Goal: Contribute content: Contribute content

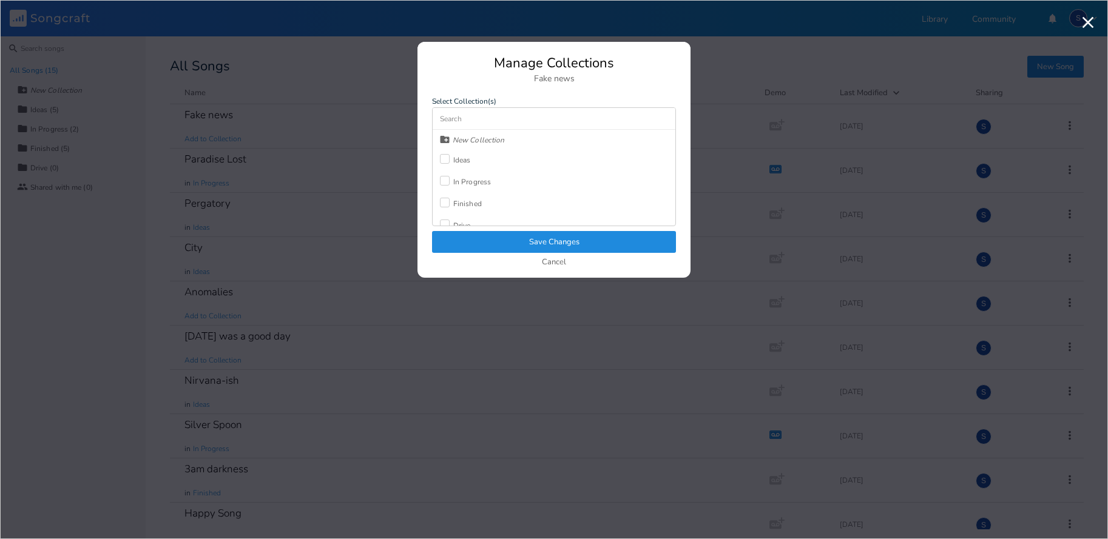
click at [445, 180] on div at bounding box center [445, 181] width 10 height 10
click at [446, 158] on div at bounding box center [445, 159] width 10 height 10
click at [445, 183] on icon "Check" at bounding box center [444, 180] width 7 height 7
click at [542, 244] on button "Save Changes" at bounding box center [554, 242] width 244 height 22
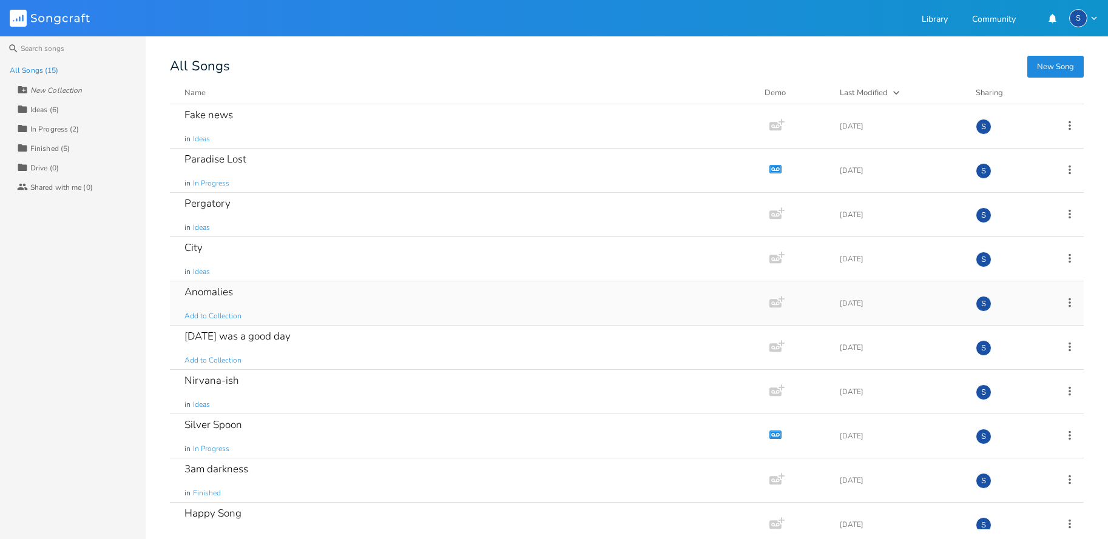
click at [208, 292] on div "Anomalies" at bounding box center [208, 292] width 49 height 10
click at [220, 315] on span "Add to Collection" at bounding box center [212, 316] width 57 height 10
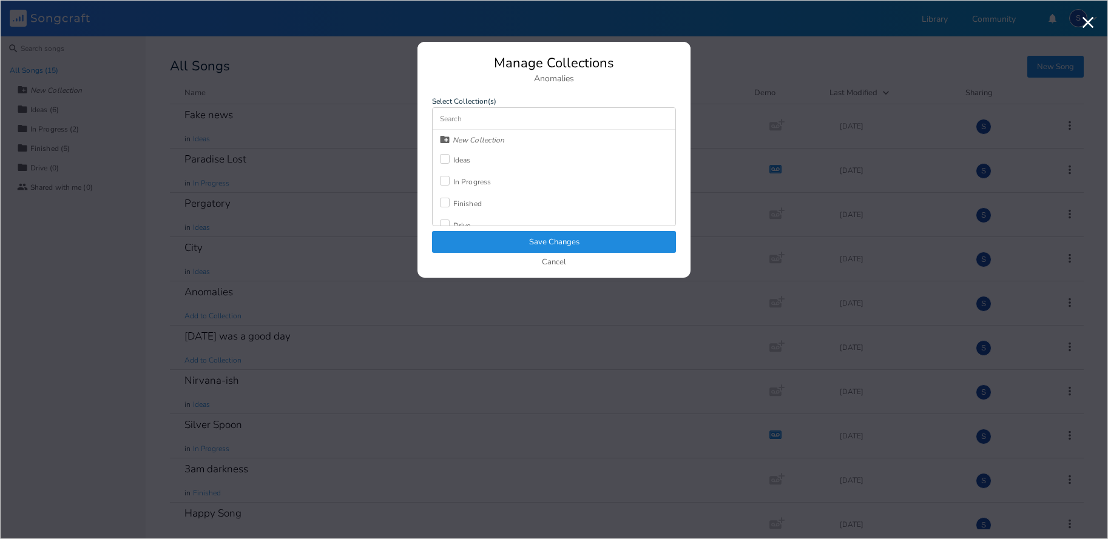
click at [446, 158] on div at bounding box center [445, 159] width 10 height 10
click at [462, 240] on button "Save Changes" at bounding box center [554, 242] width 244 height 22
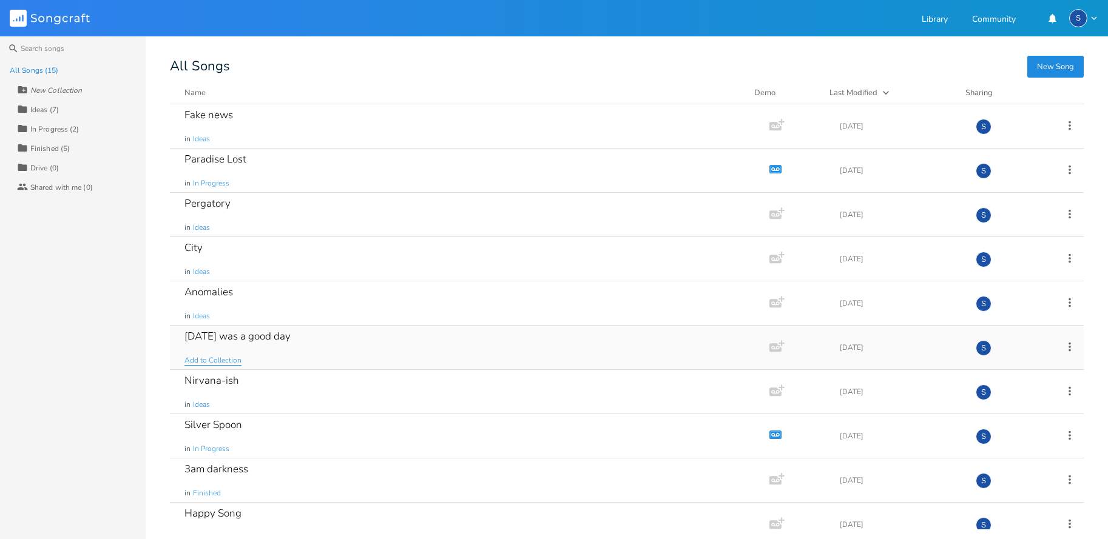
click at [218, 357] on span "Add to Collection" at bounding box center [212, 361] width 57 height 10
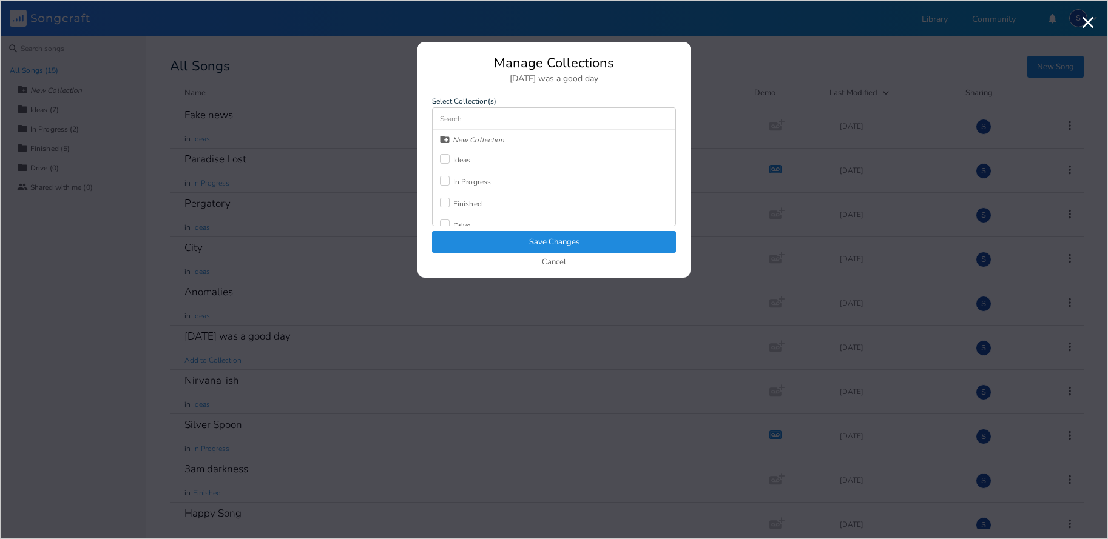
click at [442, 157] on div at bounding box center [445, 159] width 10 height 10
click at [459, 242] on button "Save Changes" at bounding box center [554, 242] width 244 height 22
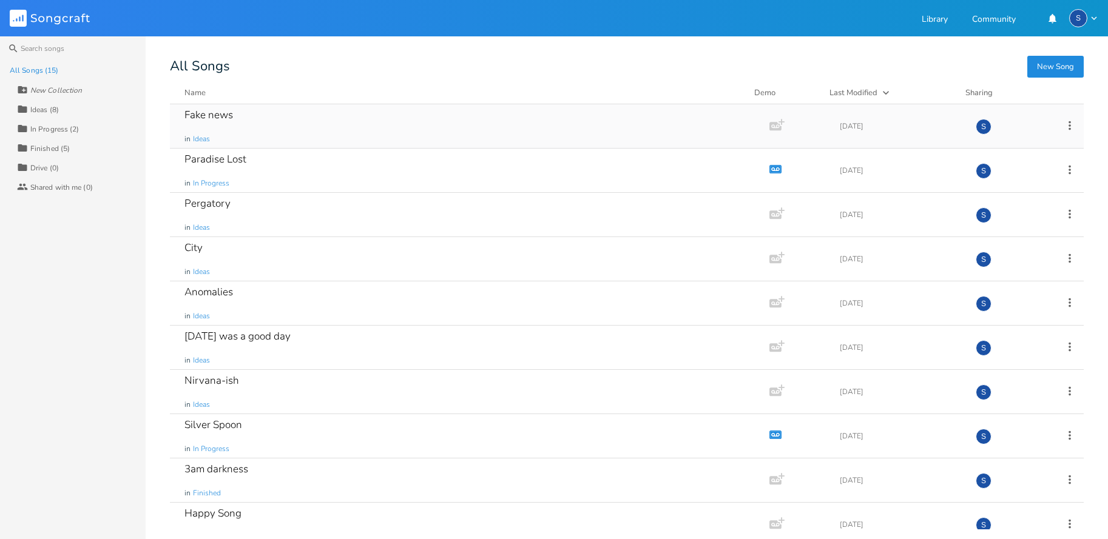
click at [206, 116] on div "Fake news" at bounding box center [208, 115] width 49 height 10
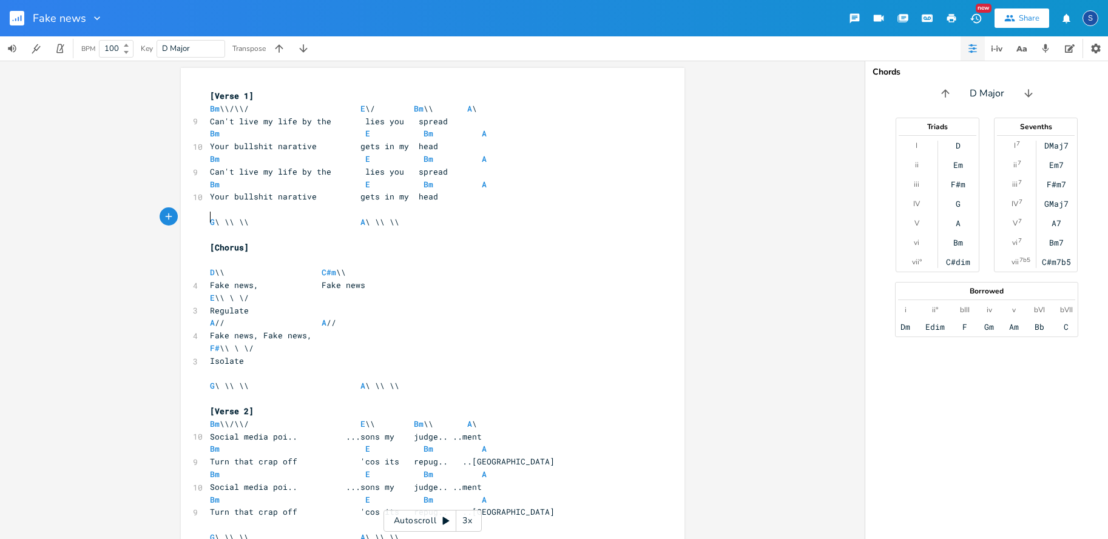
type textarea "G \ \\ \\"
type textarea "G \ \\ \\ A \ \\ \\"
drag, startPoint x: 204, startPoint y: 215, endPoint x: 400, endPoint y: 217, distance: 196.0
click at [400, 217] on pre "G \ \\ \\ A \ \\ \\" at bounding box center [427, 222] width 438 height 13
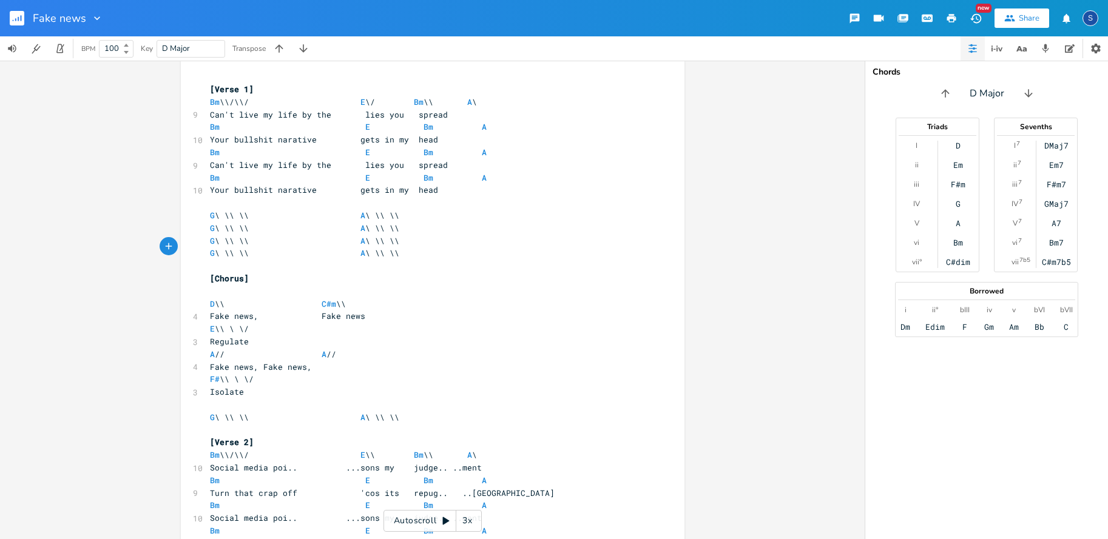
scroll to position [5, 0]
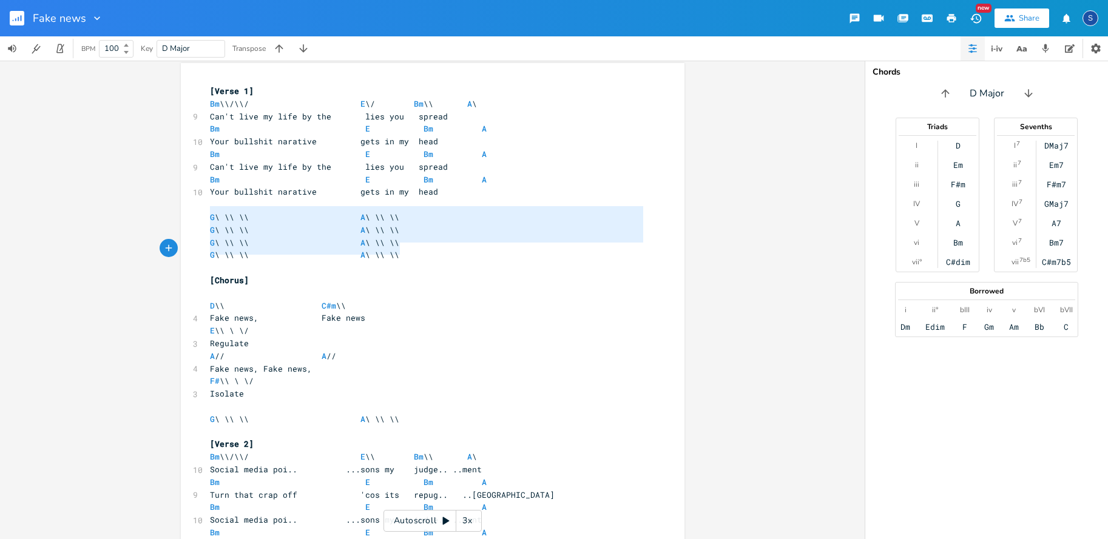
type textarea "G \ \\ \\ A \ \\ \\ G \ \\ \\ A \ \\ \\ G \ \\ \\ A \ \\ \\ G \ \\ \\ A \ \\ \\"
drag, startPoint x: 204, startPoint y: 212, endPoint x: 403, endPoint y: 248, distance: 202.2
click at [403, 248] on div "[Verse 1] Bm \\/\\/ E \/ Bm \\ A \ 9 Can't live my life by the lies you spread …" at bounding box center [427, 444] width 438 height 719
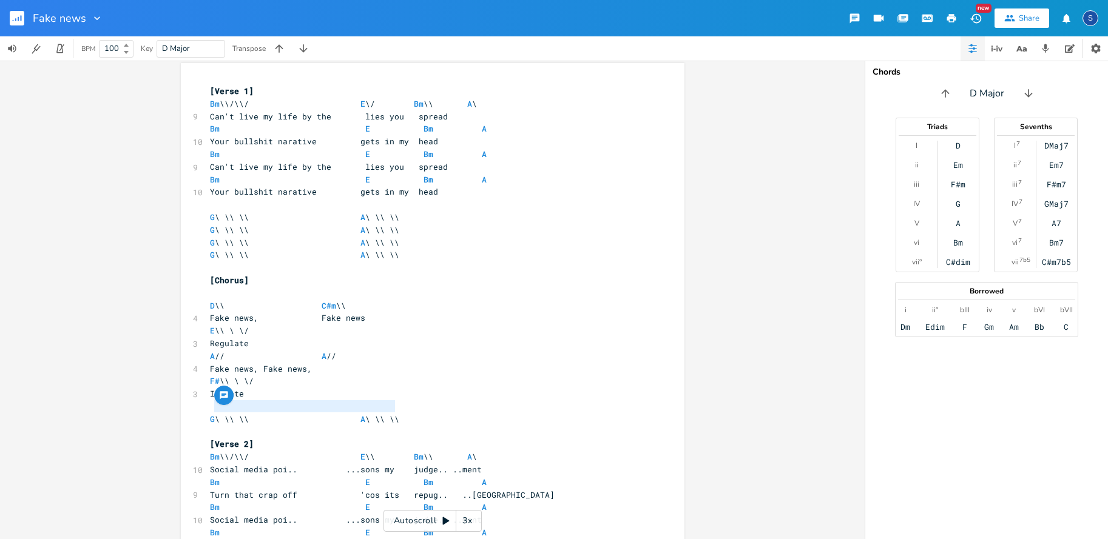
type textarea "\ \\ \\ A \ \\ \\"
drag, startPoint x: 220, startPoint y: 405, endPoint x: 408, endPoint y: 402, distance: 188.7
click at [406, 403] on div "\ \\ \\ A \ \\ \\ x [Verse 1] Bm \\/\\/ E \/ Bm \\ A \ 9 Can't live my life by …" at bounding box center [433, 442] width 504 height 758
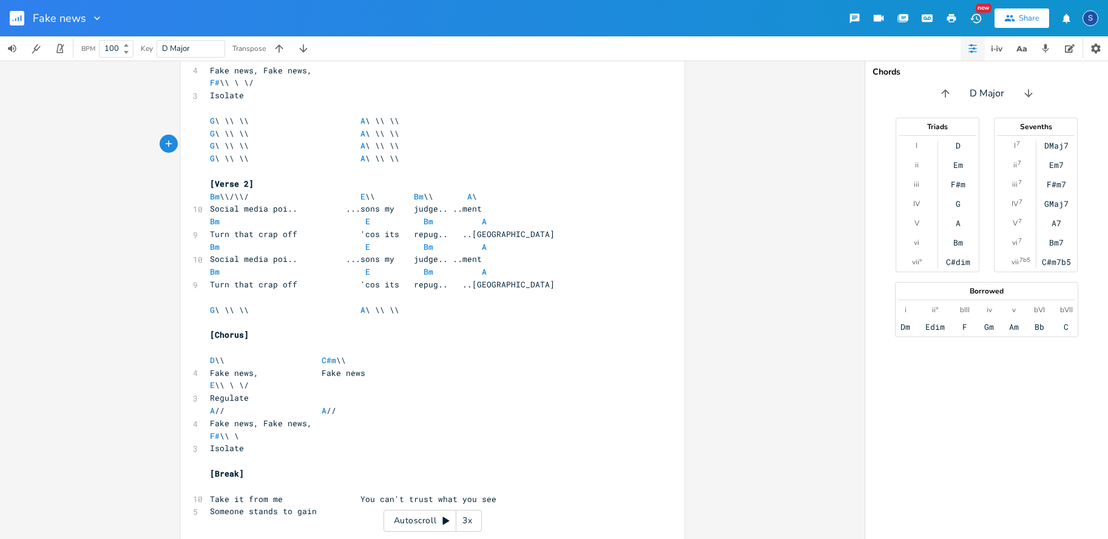
scroll to position [303, 0]
type textarea "G \ \\ \\ A \ \\"
drag, startPoint x: 387, startPoint y: 289, endPoint x: 206, endPoint y: 291, distance: 180.2
click at [210, 305] on span "G \ \\ \\ A \ \\ \\" at bounding box center [304, 310] width 189 height 11
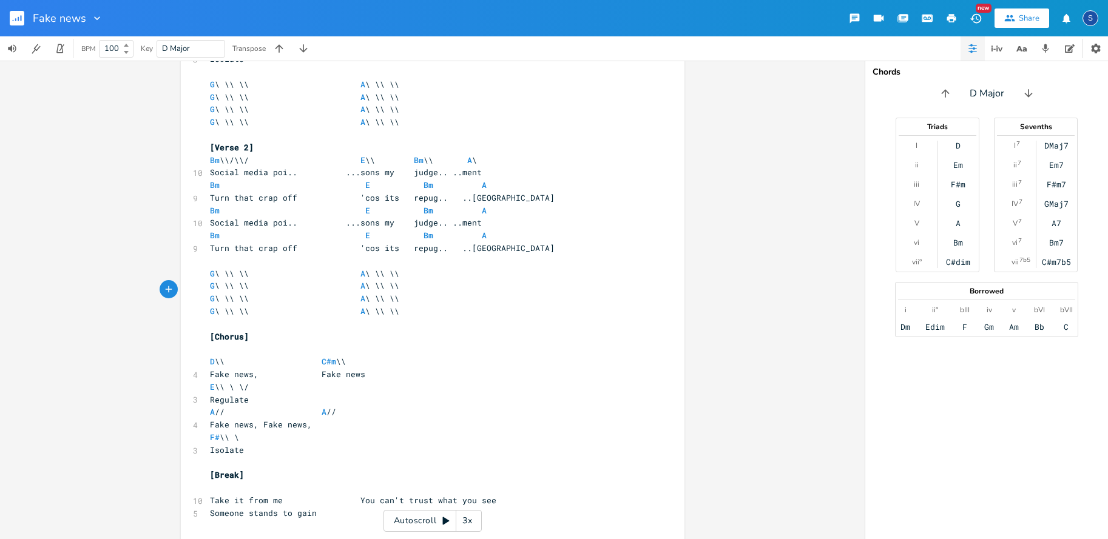
scroll to position [339, 0]
click at [258, 445] on pre "Isolate" at bounding box center [427, 451] width 438 height 13
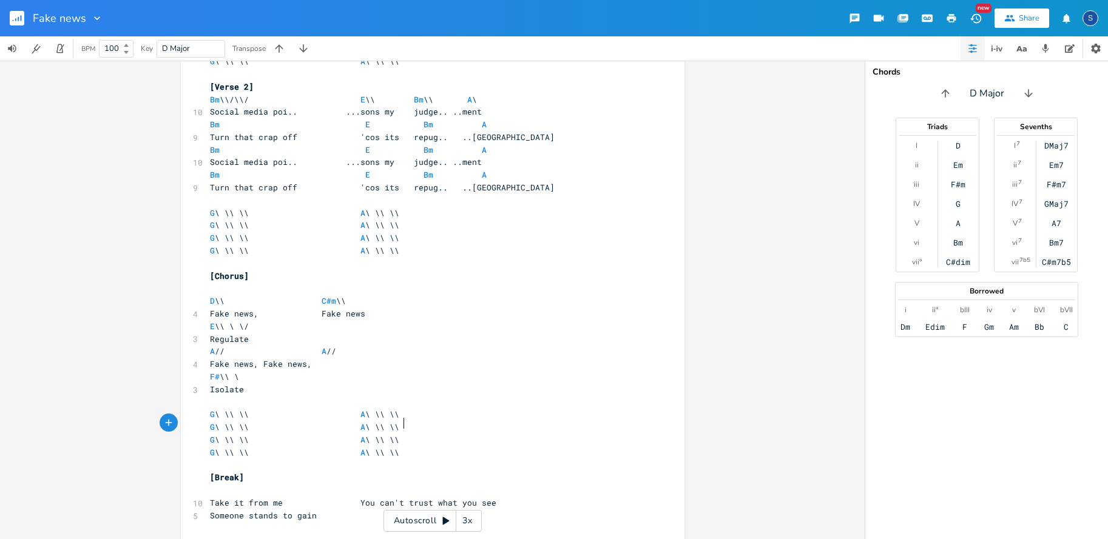
scroll to position [400, 0]
click at [208, 485] on pre "​" at bounding box center [427, 491] width 438 height 13
type textarea "Bm \ \\ \\"
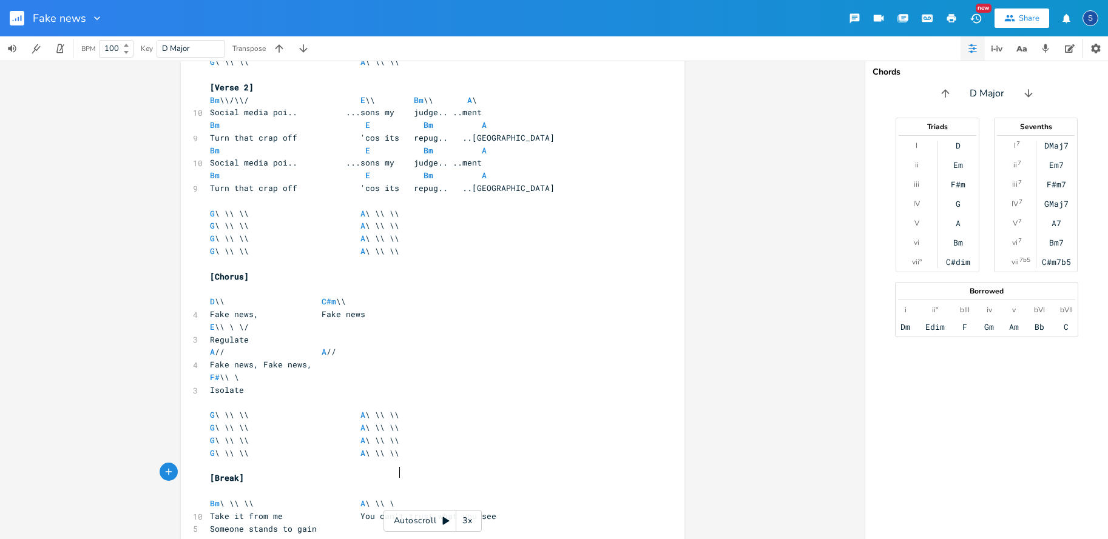
type textarea "A \ \\ \\"
click at [511, 510] on pre "Take it from me You can't trust what you see" at bounding box center [427, 516] width 438 height 13
type textarea "G"
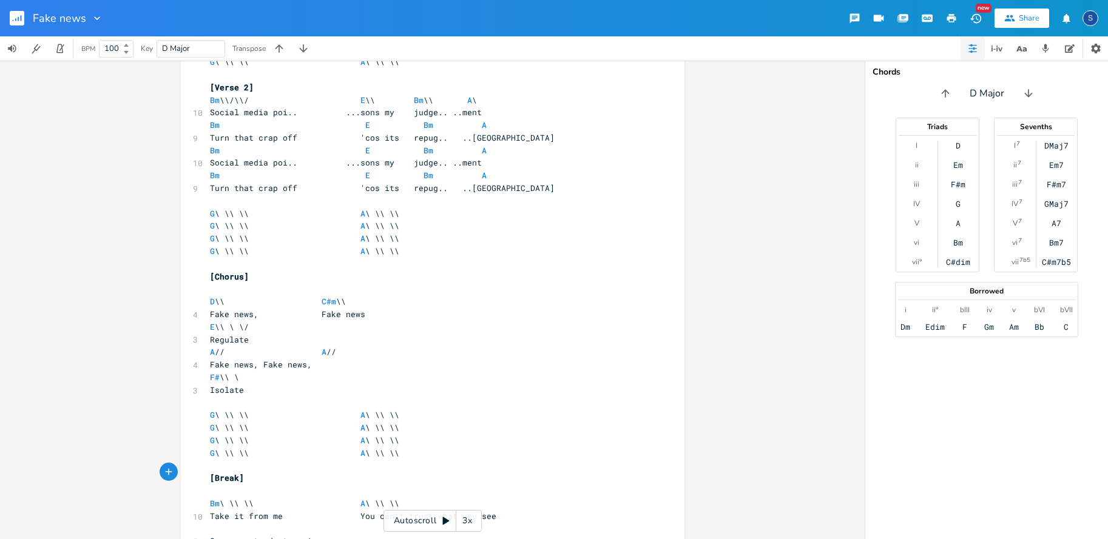
scroll to position [0, 4]
click at [213, 523] on pre "​" at bounding box center [427, 529] width 438 height 13
type textarea "Bm \ \\ \\ \ \\ \\"
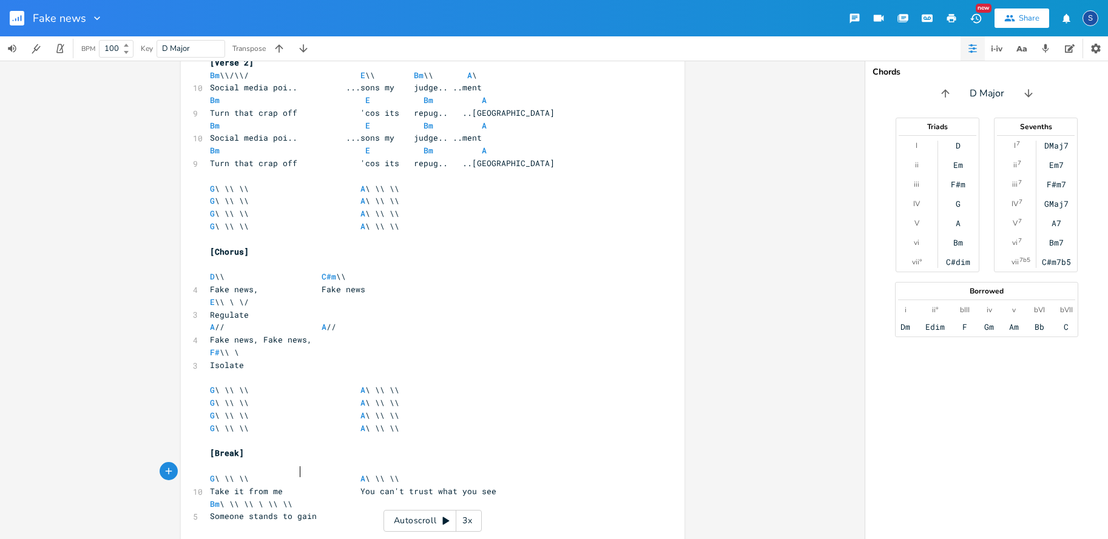
scroll to position [424, 0]
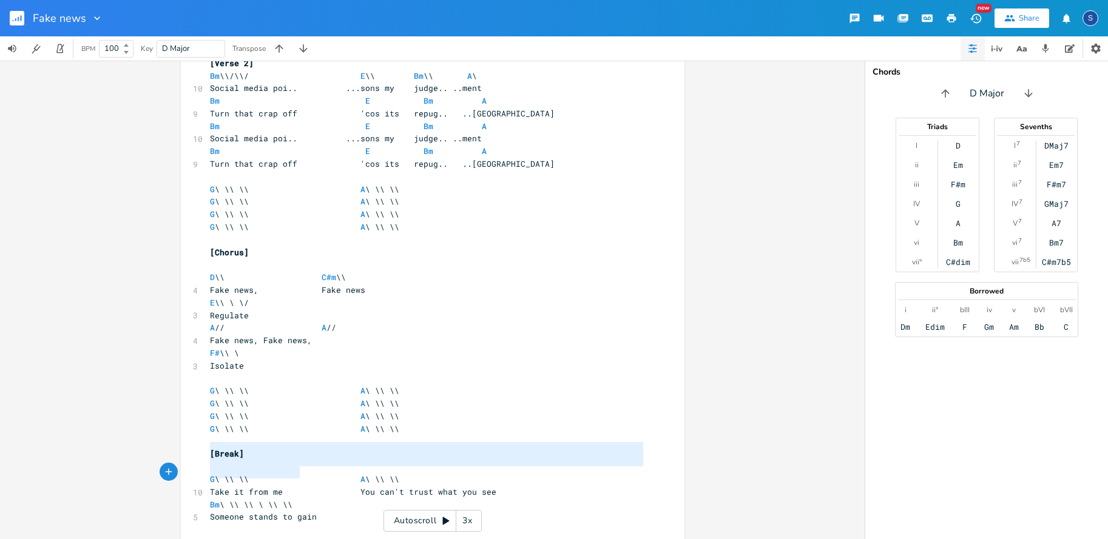
type textarea "G \ \\ \\ A \ \\ \\ Take it from me You can't trust what you see Bm \ \\ \\ \ \…"
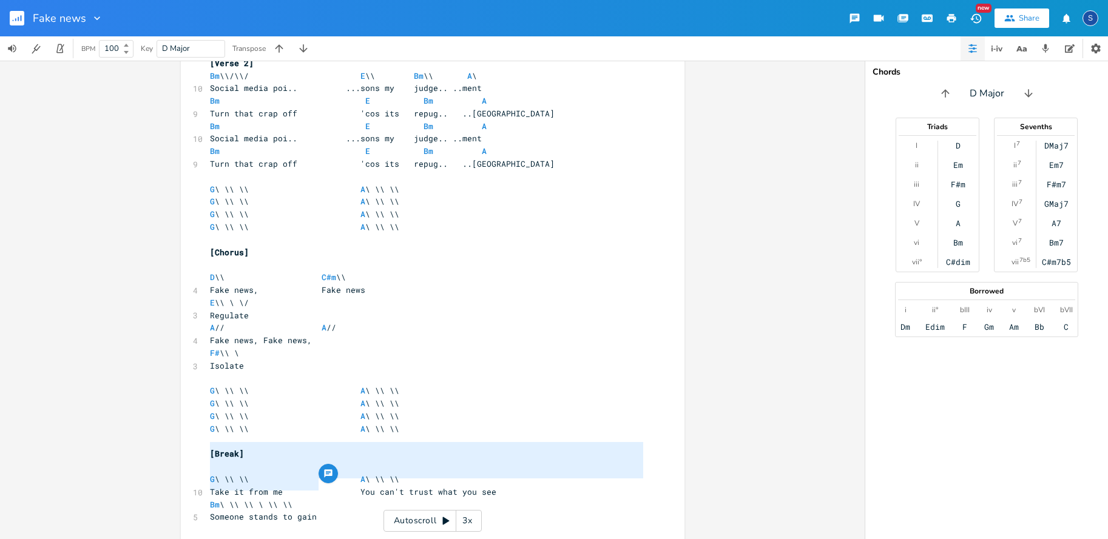
drag, startPoint x: 210, startPoint y: 448, endPoint x: 313, endPoint y: 484, distance: 109.0
click at [313, 484] on div "[Verse 1] Bm \\/\\/ E \/ Bm \\ A \ 9 Can't live my life by the lies you spread …" at bounding box center [427, 107] width 438 height 883
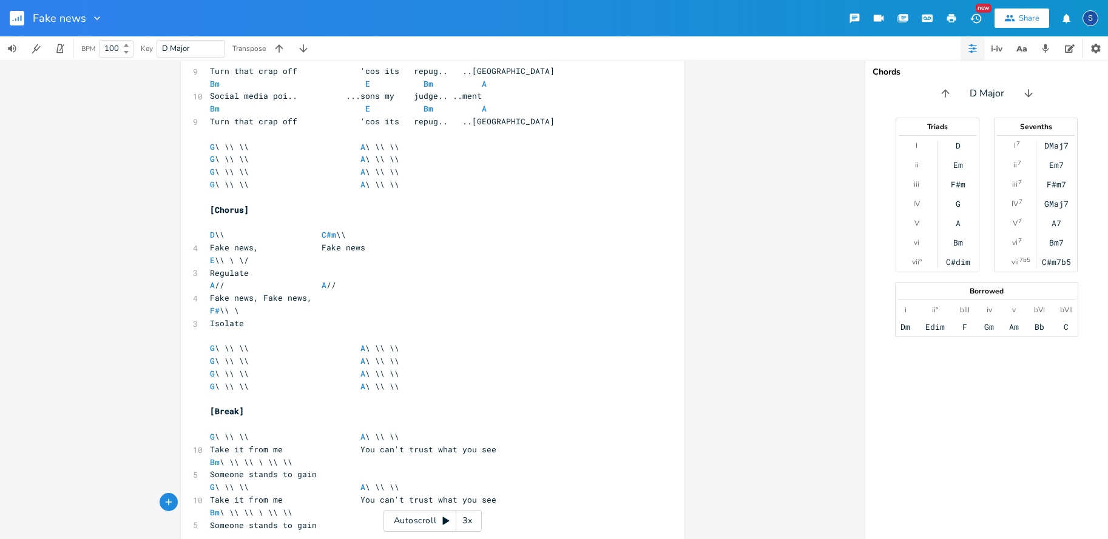
paste textarea "Break"
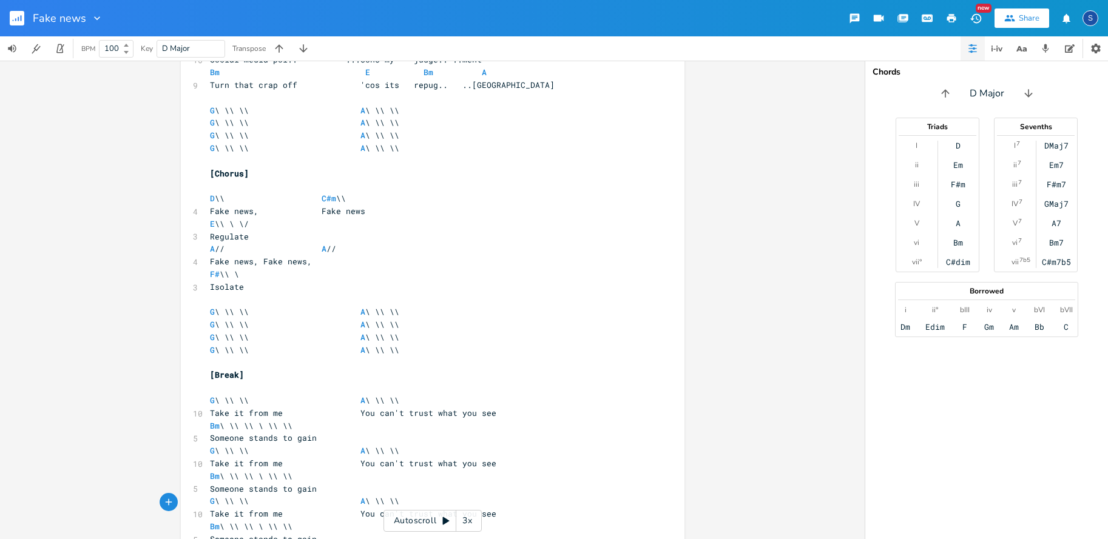
click at [221, 370] on span "[Break]" at bounding box center [227, 375] width 34 height 11
type textarea "Outro"
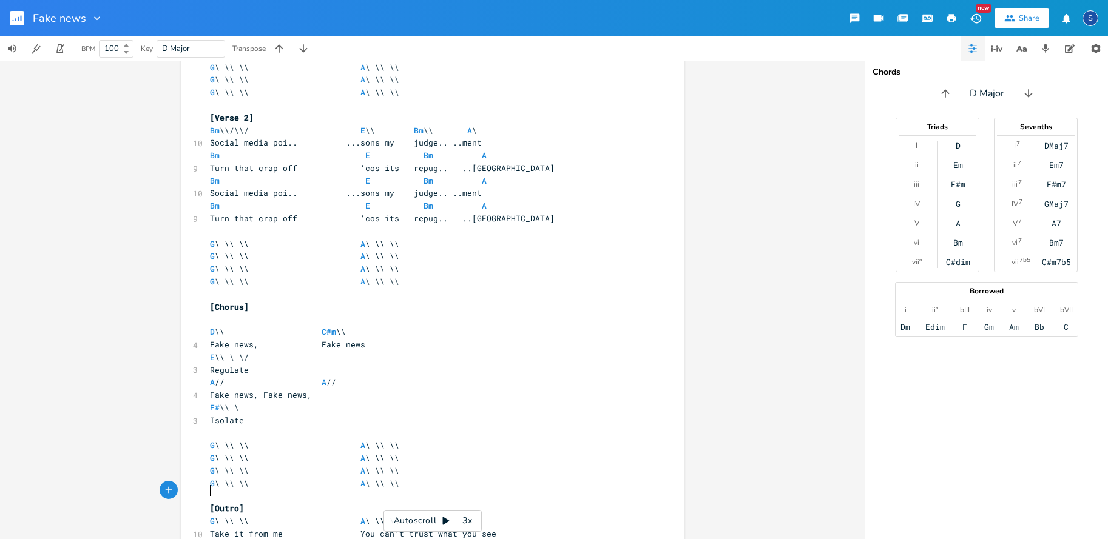
scroll to position [368, 0]
click at [209, 315] on pre "​" at bounding box center [427, 321] width 438 height 13
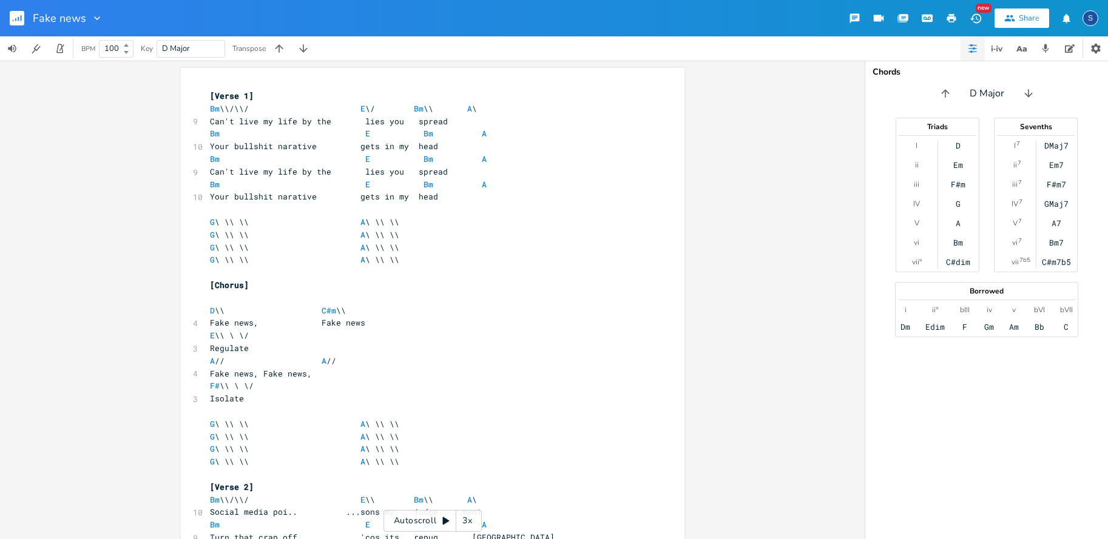
scroll to position [0, 0]
click at [208, 292] on pre "​" at bounding box center [427, 298] width 438 height 13
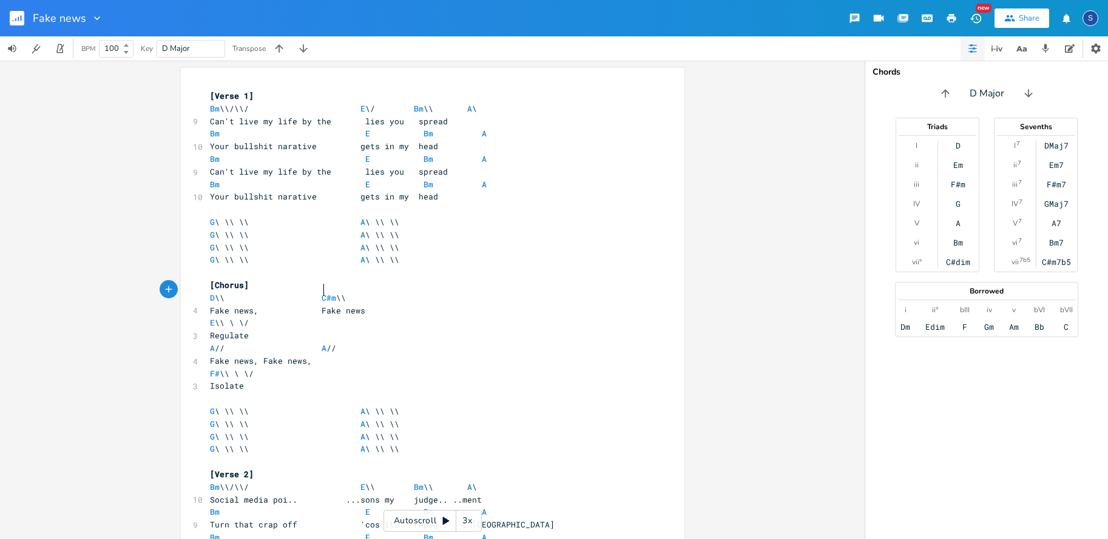
click at [317, 292] on span at bounding box center [311, 298] width 19 height 13
click at [259, 305] on span at bounding box center [260, 311] width 5 height 13
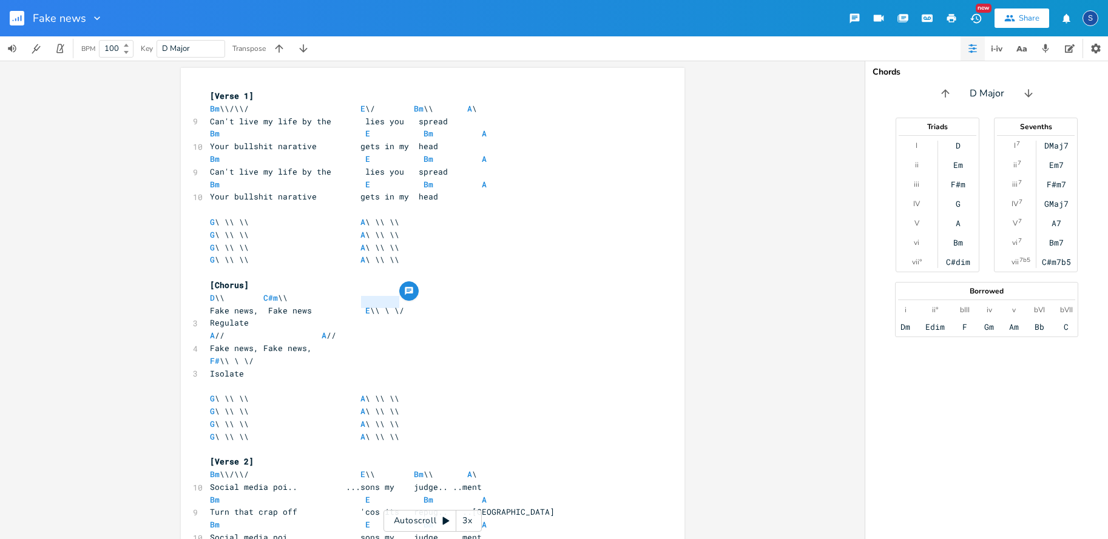
type textarea "E \\ \ \/"
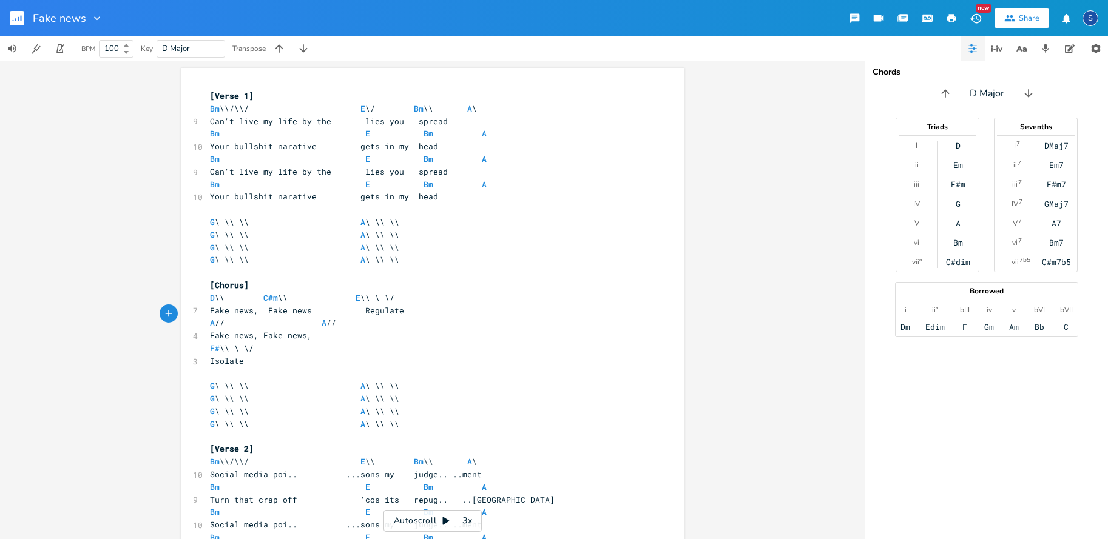
click at [232, 317] on span at bounding box center [234, 323] width 19 height 13
click at [218, 317] on span "A // A //" at bounding box center [244, 322] width 68 height 11
type textarea "\\"
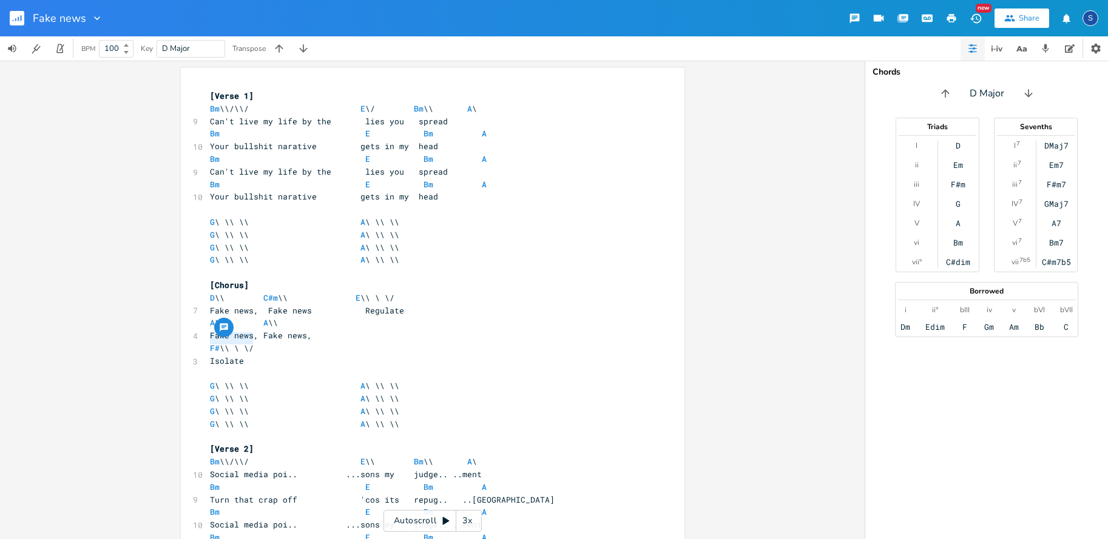
type textarea "F# \\ \ \/"
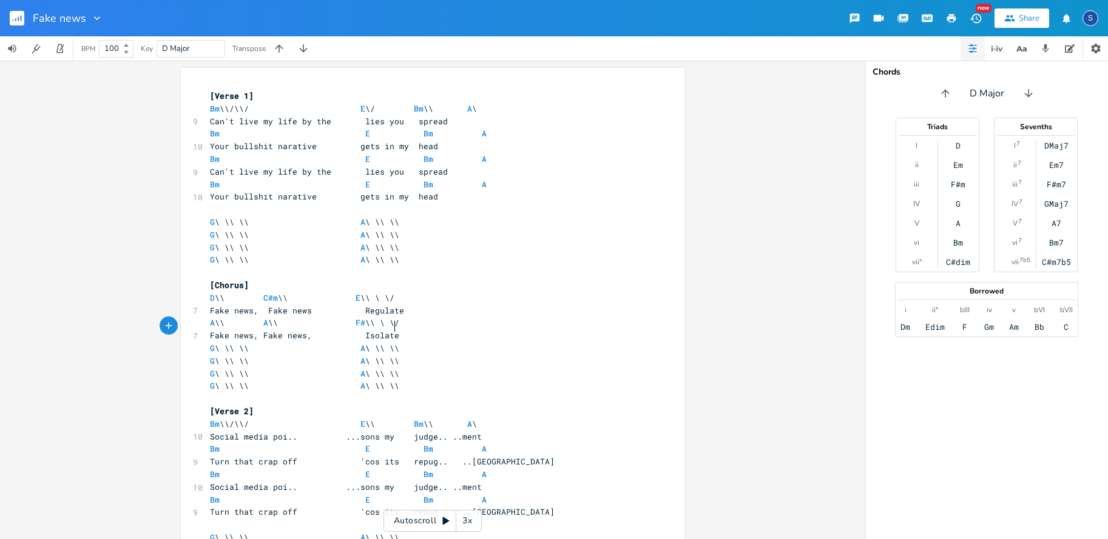
scroll to position [6, 0]
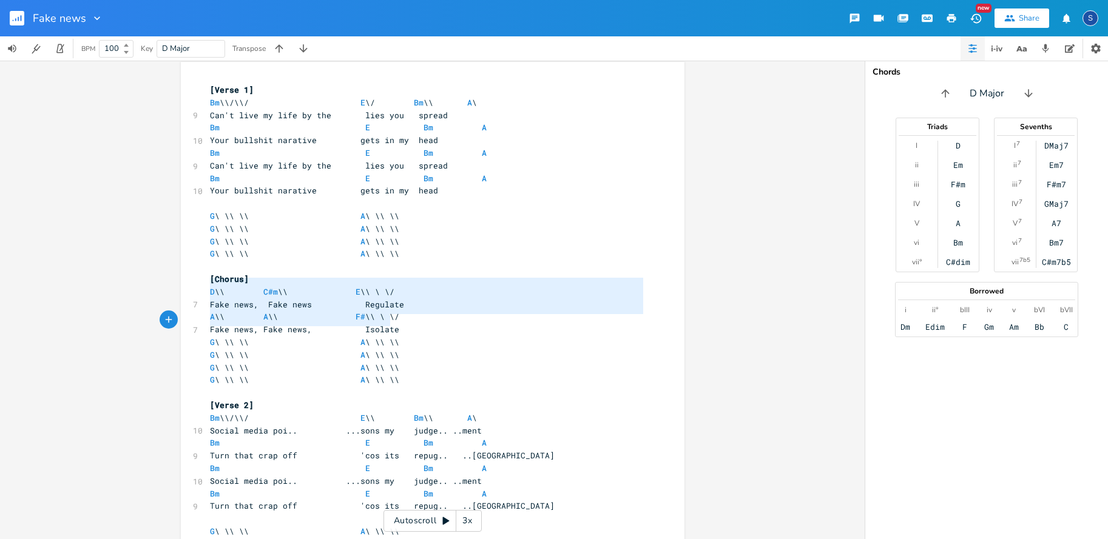
type textarea "D \\ C#m \\ E \\ \ \/ Fake news, Fake news Regulate A \\ A \\ F# \\ \ \/ Fake n…"
drag, startPoint x: 205, startPoint y: 285, endPoint x: 399, endPoint y: 319, distance: 196.6
click at [399, 319] on div "[Verse 1] Bm \\/\\/ E \/ Bm \\ A \ 9 Can't live my life by the lies you spread …" at bounding box center [427, 525] width 438 height 883
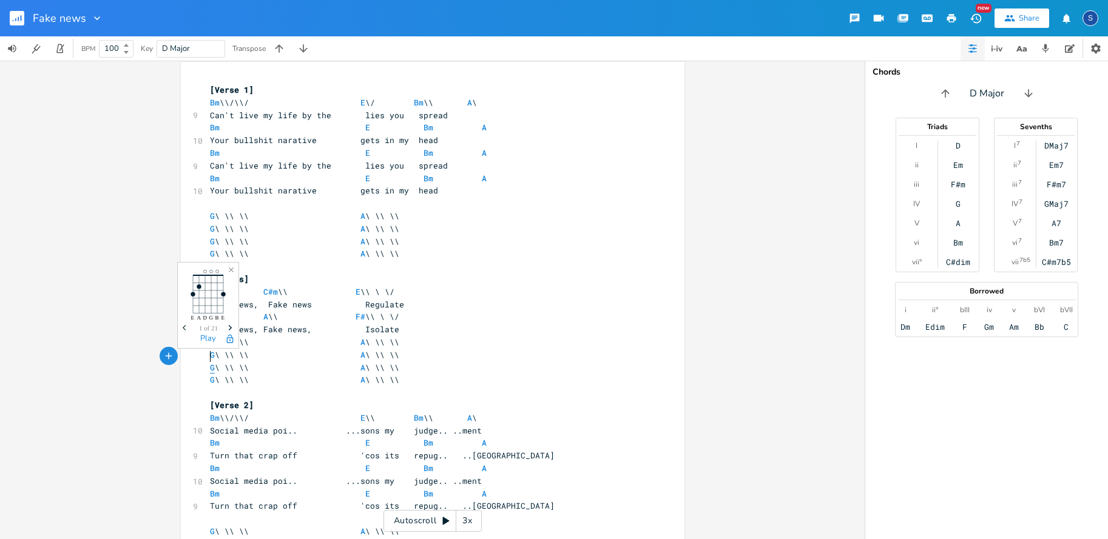
click at [210, 362] on span "G" at bounding box center [212, 368] width 5 height 12
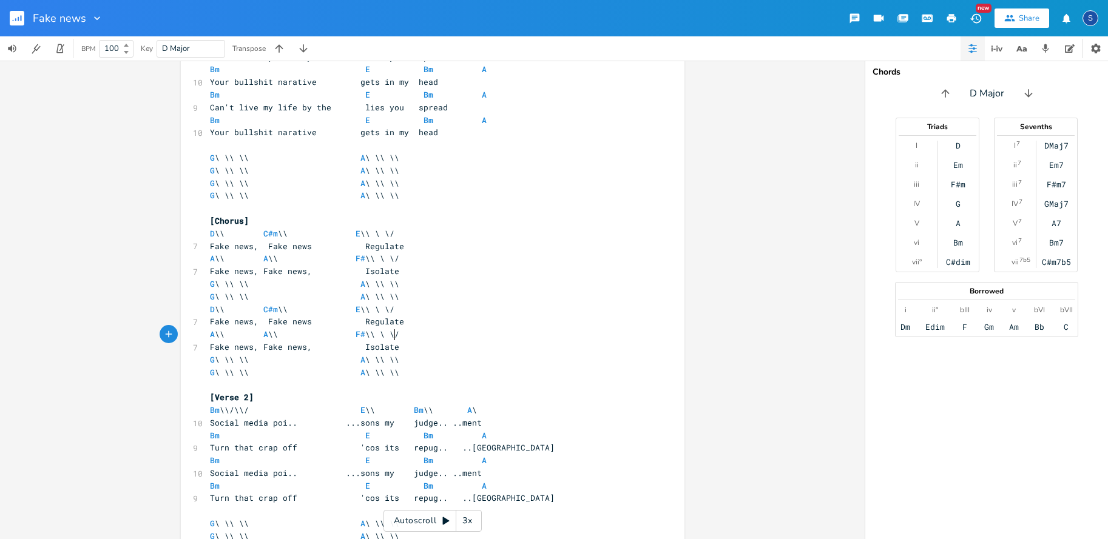
scroll to position [73, 0]
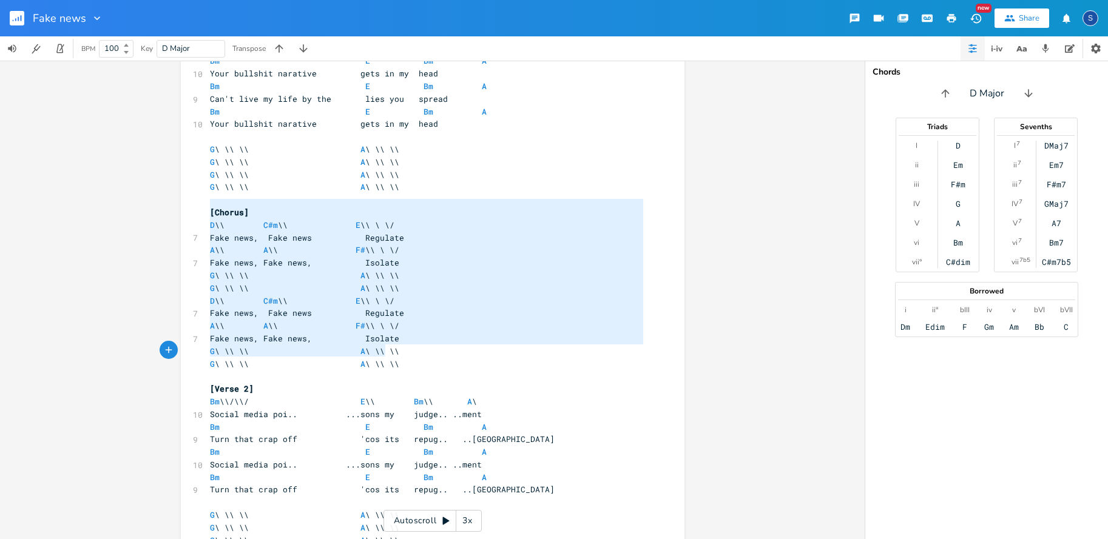
type textarea "[Chorus] D \\ C#m \\ E \\ \ \/ Fake news, Fake news Regulate A \\ A \\ F# \\ \ …"
click at [407, 347] on div "[Chorus] D \\ C#m \\ E \\ \ \/ Fake news, Fake news Regulate A \\ A \\ F# \\ \ …" at bounding box center [433, 481] width 504 height 973
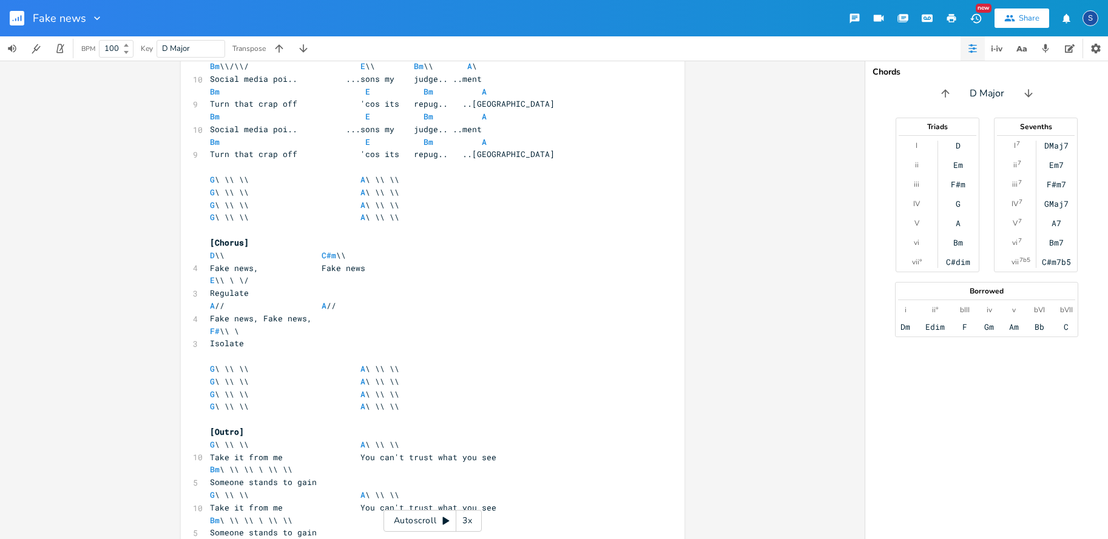
scroll to position [430, 0]
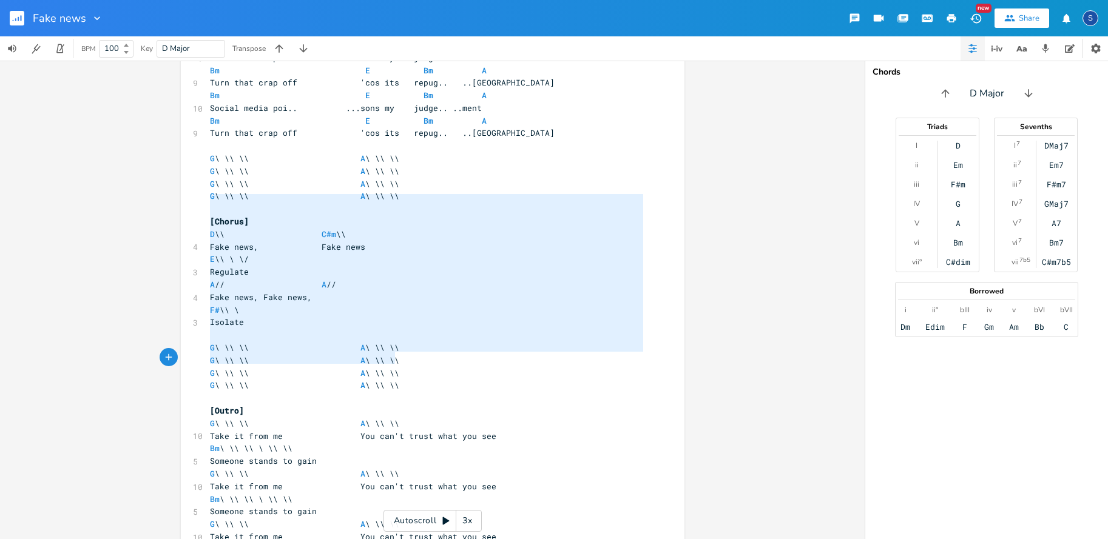
type textarea "[Chorus] D \\ C#m \\ Fake news, Fake news E \\ \ \/ Regulate A // A // Fake new…"
click at [413, 354] on div "[Chorus] D \\ C#m \\ Fake news, Fake news E \\ \ \/ Regulate A // A // Fake new…" at bounding box center [433, 124] width 504 height 973
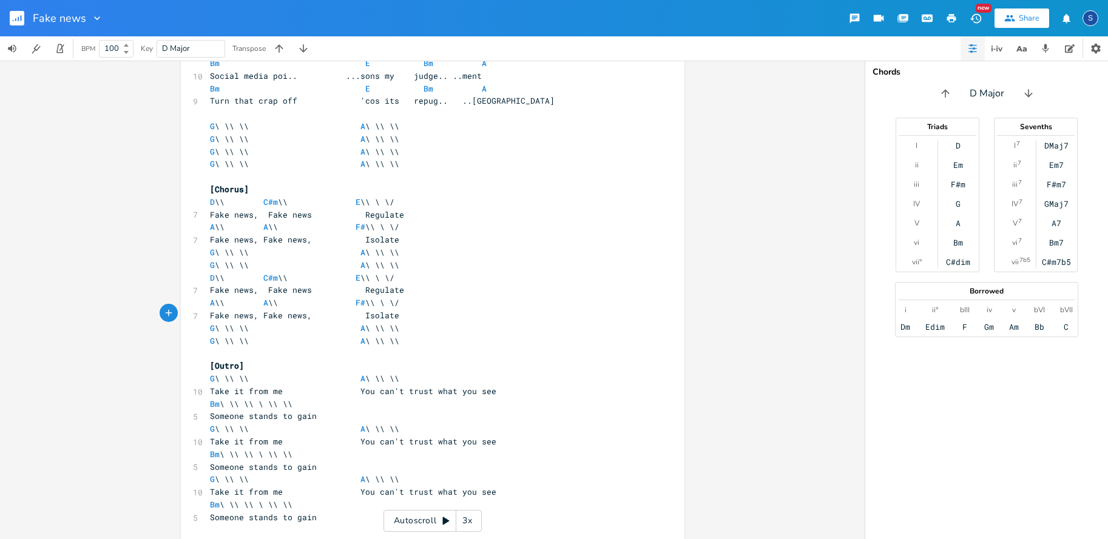
scroll to position [461, 0]
